Goal: Check status

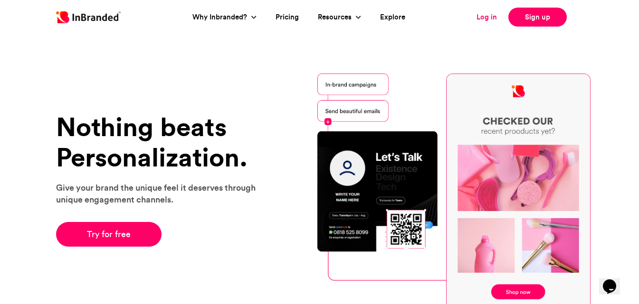
click at [482, 18] on link "Log in" at bounding box center [486, 17] width 20 height 11
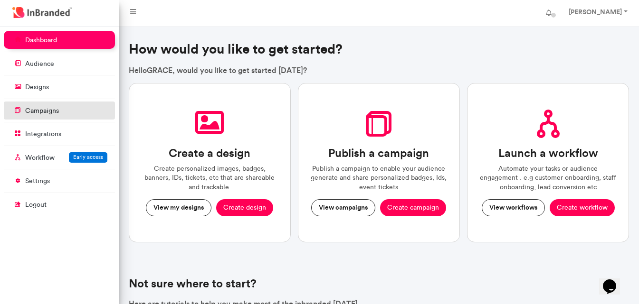
click at [51, 110] on p "campaigns" at bounding box center [42, 110] width 34 height 9
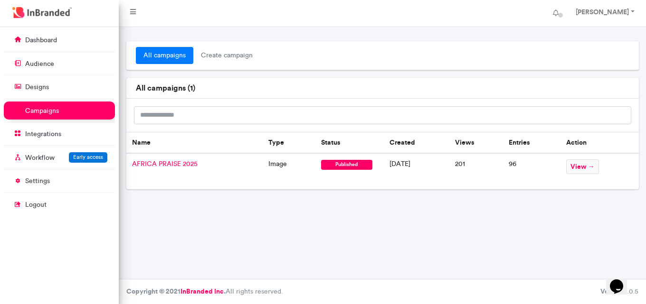
click at [162, 162] on span "AFRICA PRAISE 2025" at bounding box center [165, 164] width 66 height 8
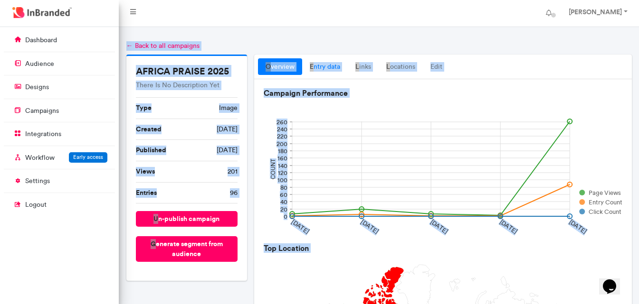
click at [332, 66] on link "entry data" at bounding box center [325, 66] width 46 height 17
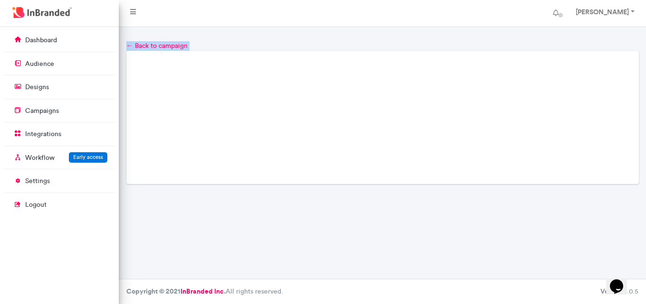
click at [332, 66] on div "Loading..." at bounding box center [382, 118] width 512 height 134
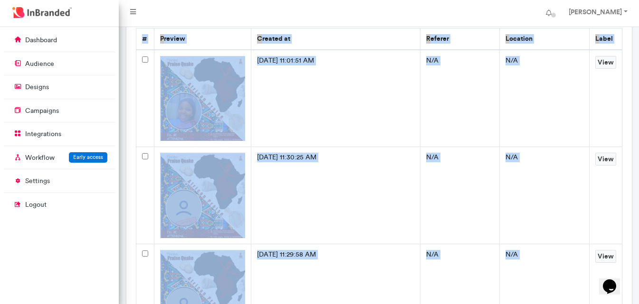
scroll to position [95, 0]
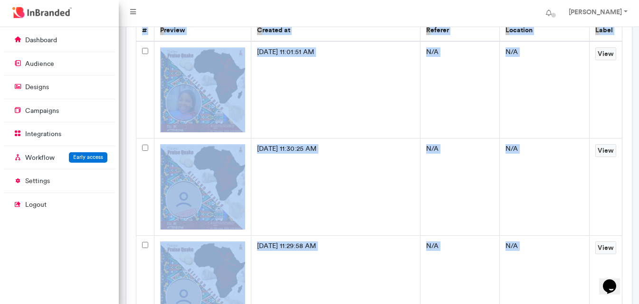
click at [546, 118] on td "N/A" at bounding box center [544, 89] width 89 height 97
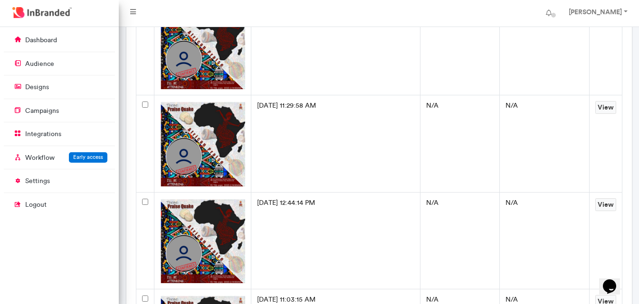
scroll to position [0, 0]
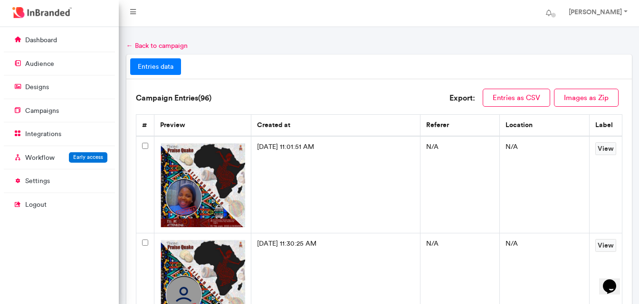
drag, startPoint x: 211, startPoint y: 179, endPoint x: 199, endPoint y: 158, distance: 24.5
click at [199, 158] on img at bounding box center [202, 184] width 85 height 85
click at [196, 158] on img at bounding box center [202, 184] width 85 height 85
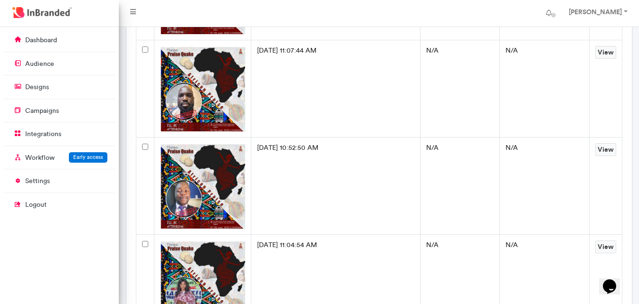
scroll to position [4321, 0]
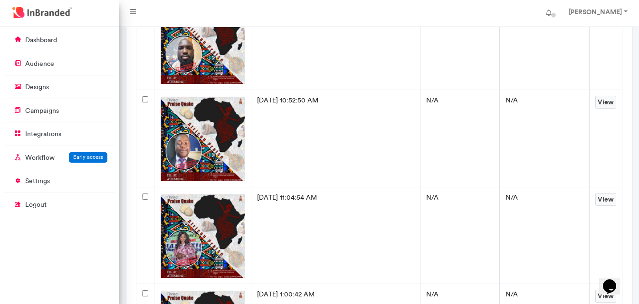
click at [234, 169] on img at bounding box center [202, 138] width 85 height 85
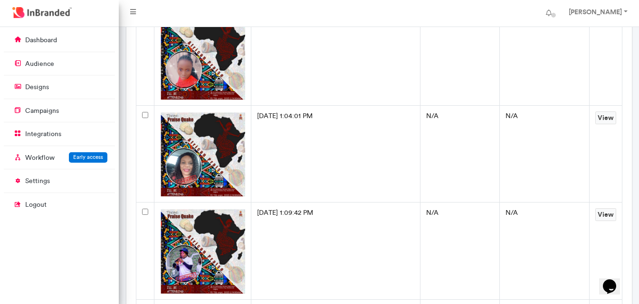
scroll to position [8880, 0]
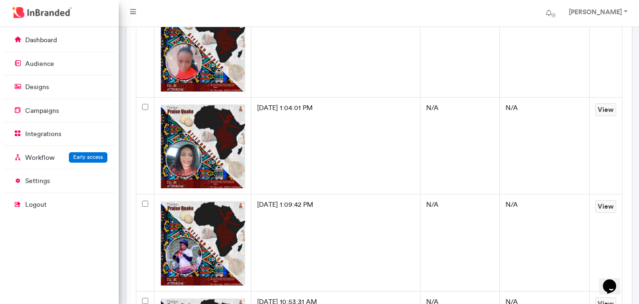
click at [255, 95] on td "31/8/2025, 7:58:31 PM" at bounding box center [335, 48] width 169 height 97
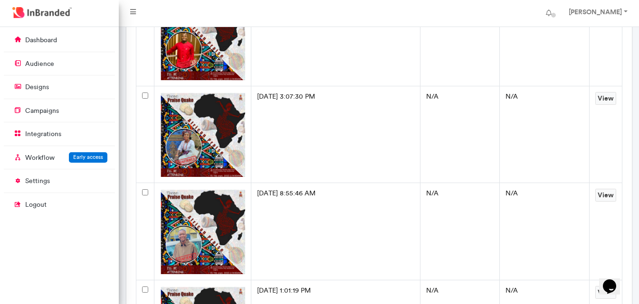
scroll to position [8117, 0]
